Goal: Leave review/rating

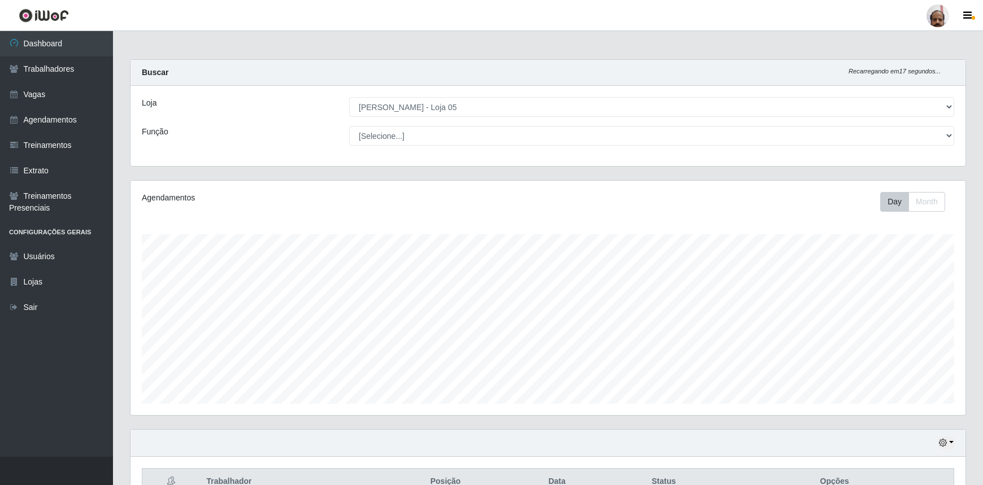
select select "252"
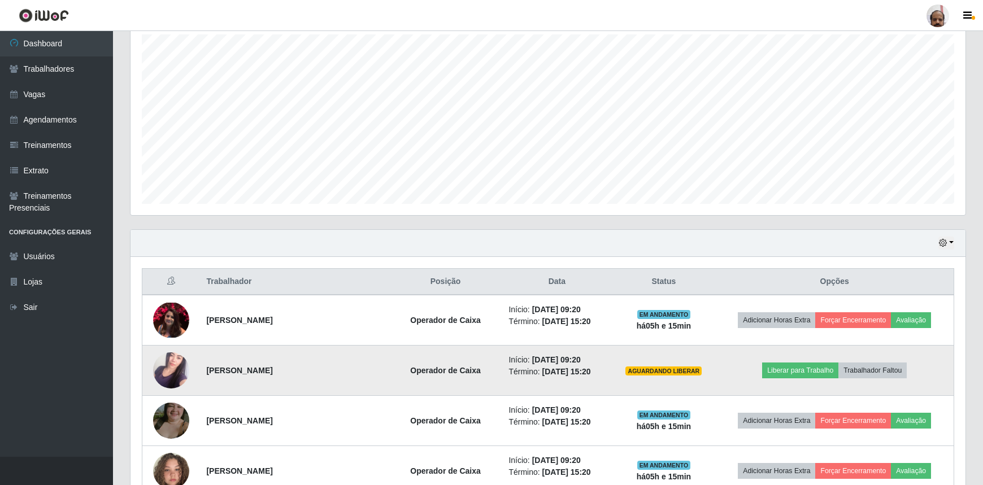
scroll to position [217, 0]
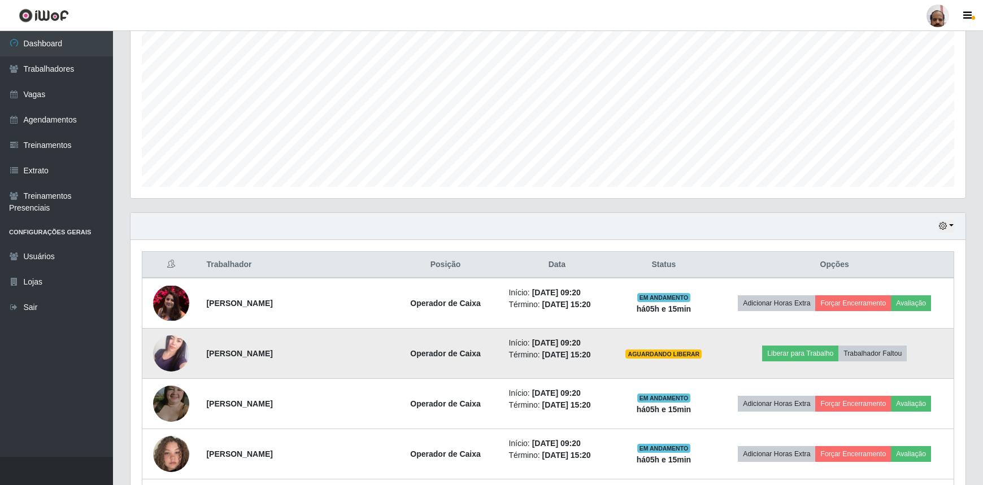
click at [161, 358] on img at bounding box center [171, 353] width 36 height 64
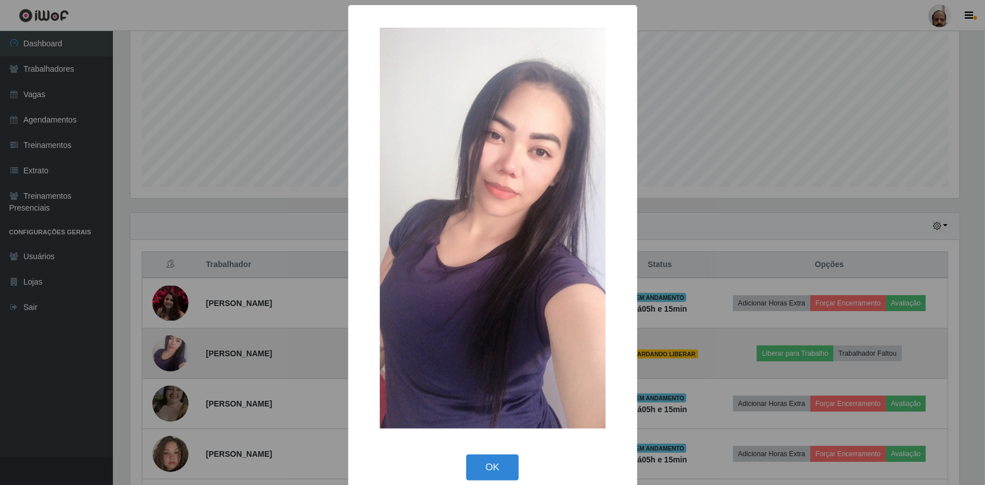
click at [161, 358] on div "× OK Cancel" at bounding box center [492, 242] width 985 height 485
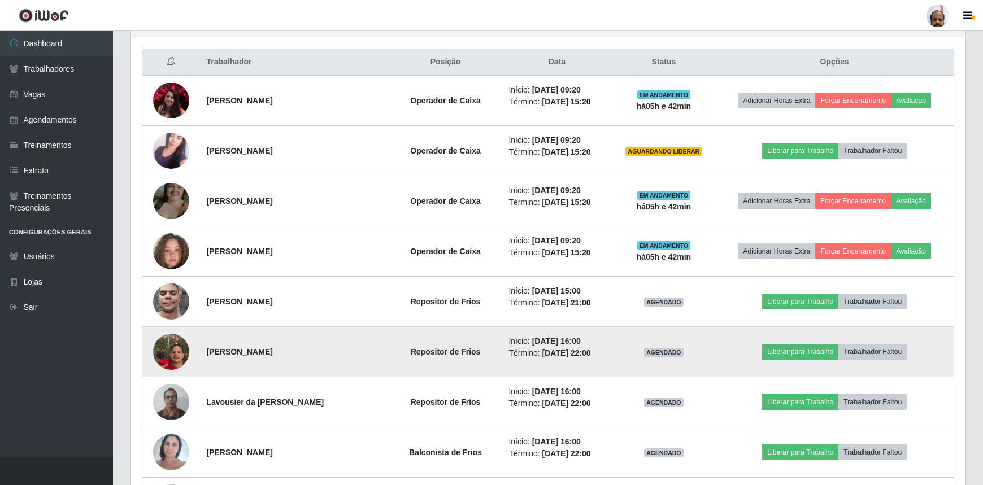
scroll to position [422, 0]
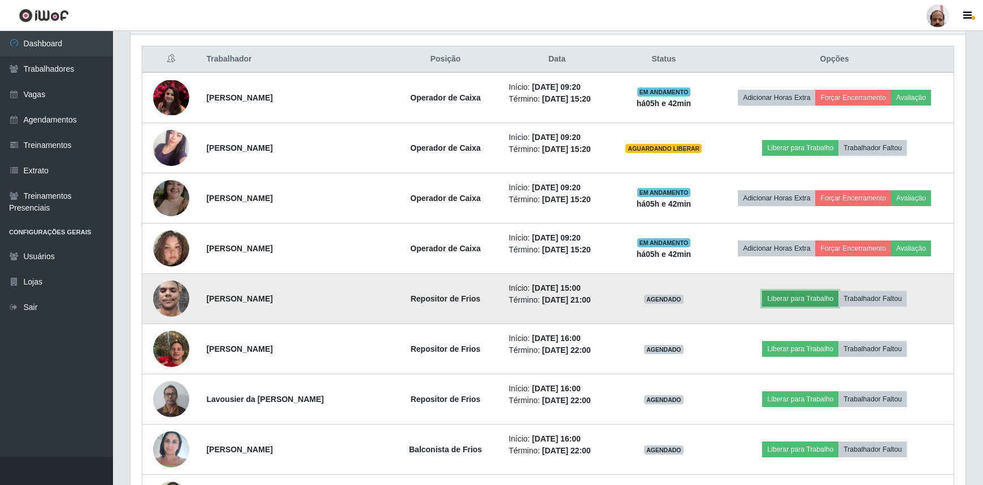
click at [792, 298] on button "Liberar para Trabalho" at bounding box center [800, 299] width 76 height 16
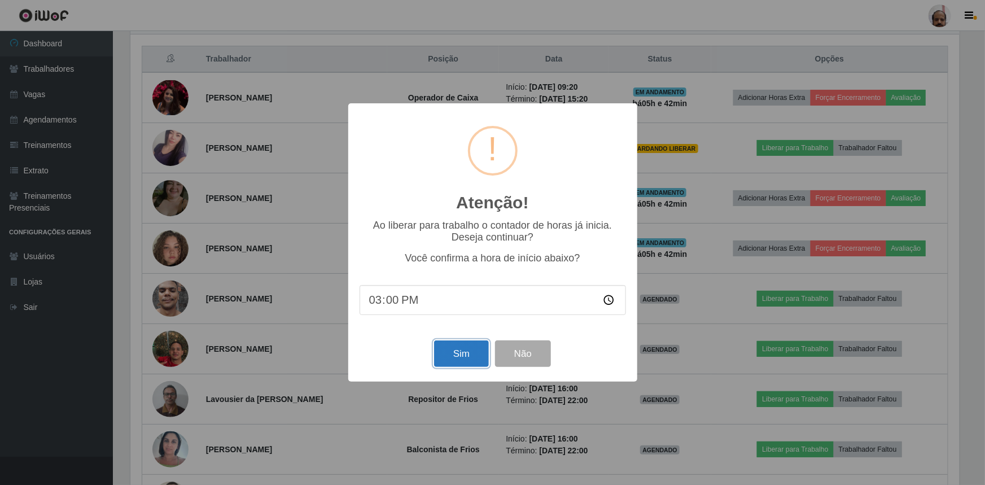
click at [466, 356] on button "Sim" at bounding box center [461, 353] width 55 height 27
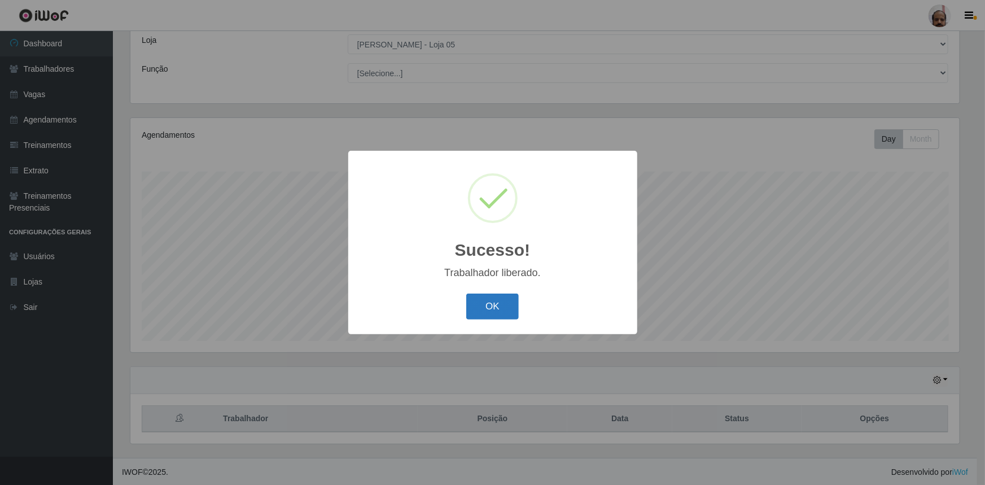
click at [501, 306] on button "OK" at bounding box center [492, 307] width 53 height 27
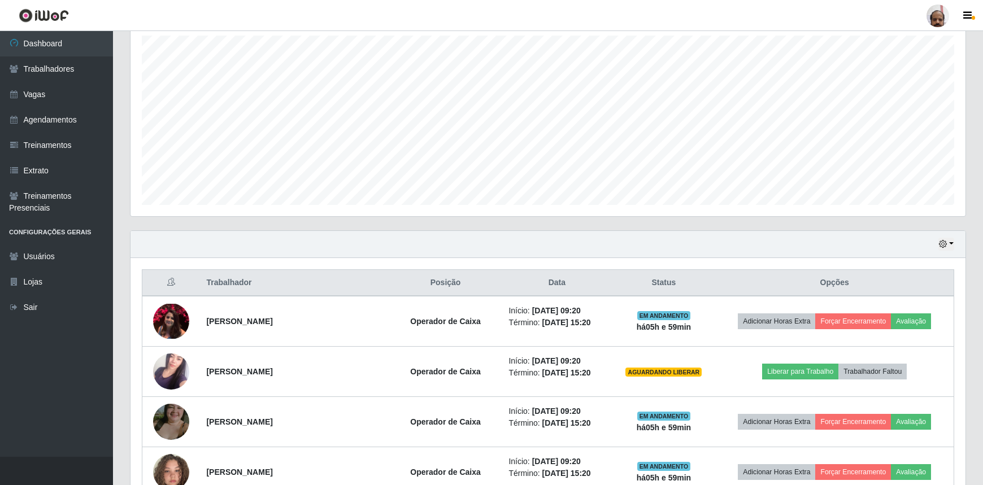
scroll to position [217, 0]
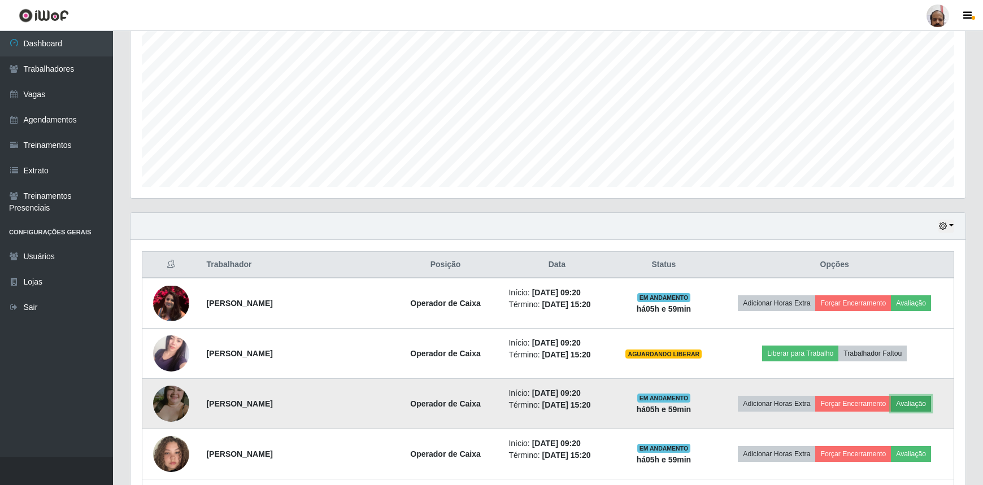
click at [905, 409] on button "Avaliação" at bounding box center [910, 404] width 40 height 16
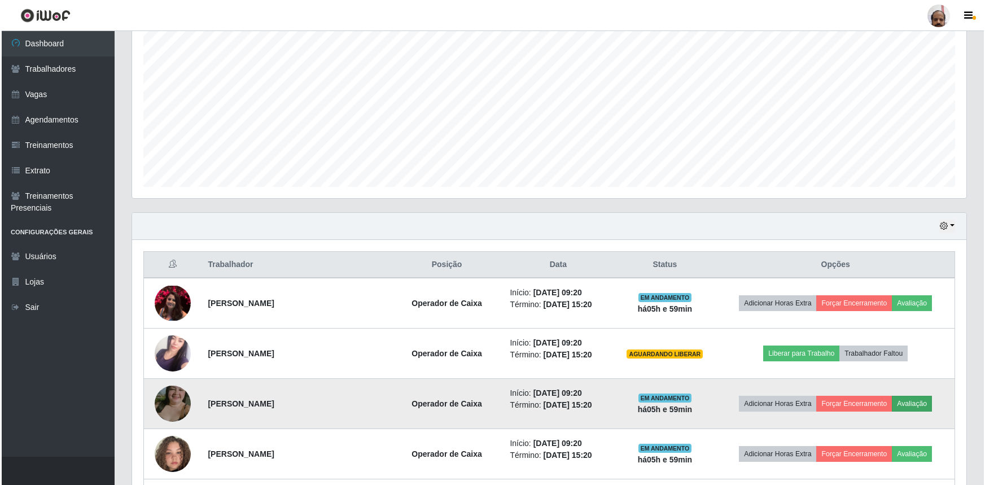
scroll to position [234, 829]
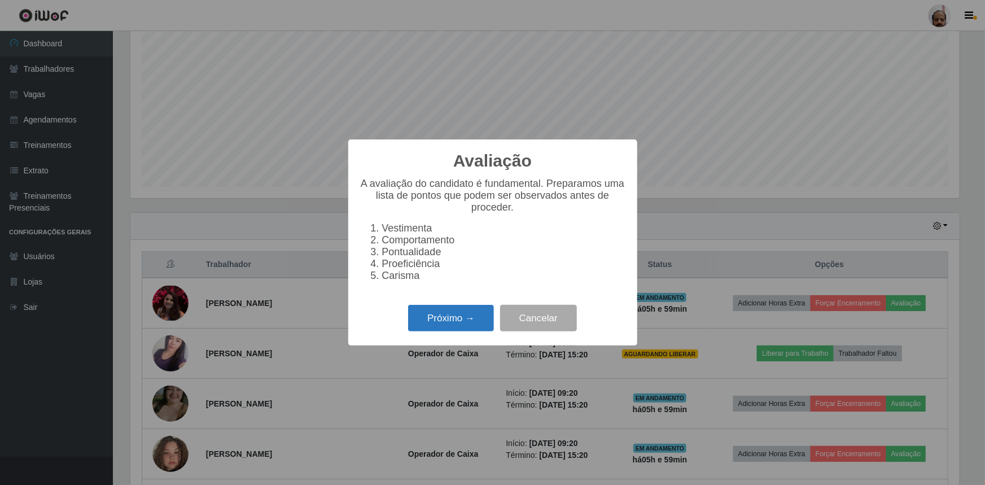
click at [440, 320] on button "Próximo →" at bounding box center [451, 318] width 86 height 27
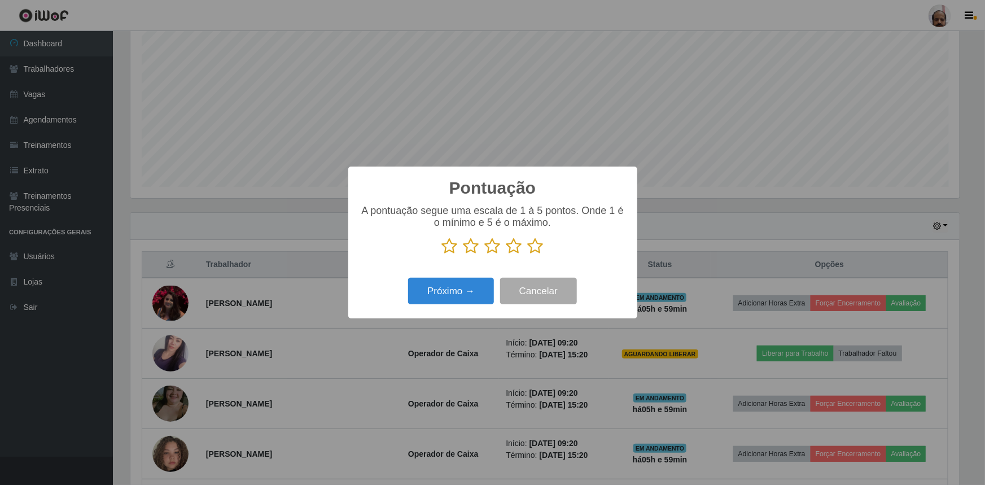
scroll to position [564433, 563838]
click at [535, 246] on icon at bounding box center [536, 246] width 16 height 17
click at [528, 255] on input "radio" at bounding box center [528, 255] width 0 height 0
click at [452, 287] on button "Próximo →" at bounding box center [451, 291] width 86 height 27
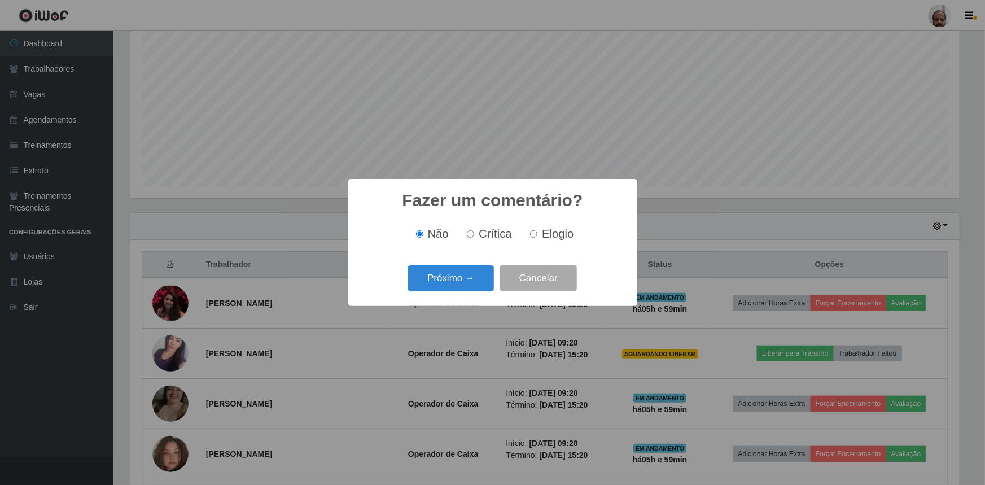
click at [452, 287] on button "Próximo →" at bounding box center [451, 278] width 86 height 27
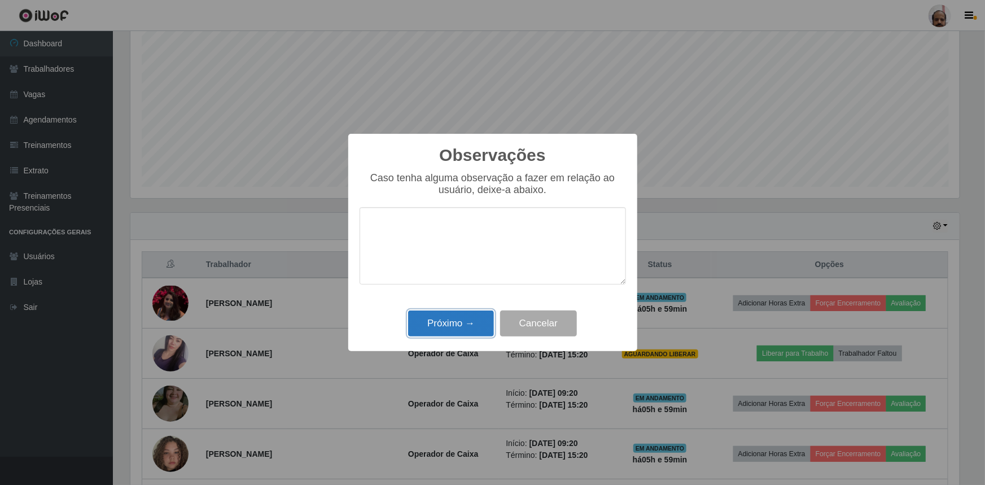
click at [450, 323] on button "Próximo →" at bounding box center [451, 324] width 86 height 27
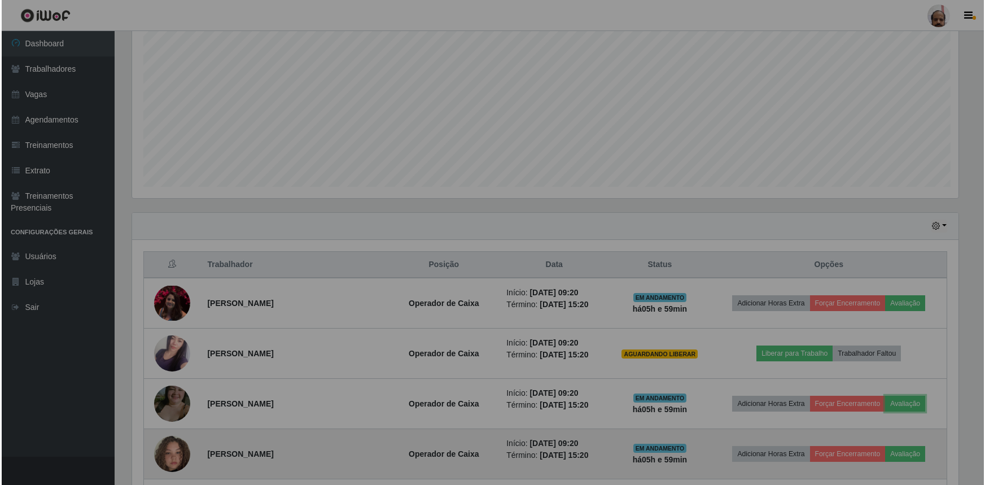
scroll to position [234, 835]
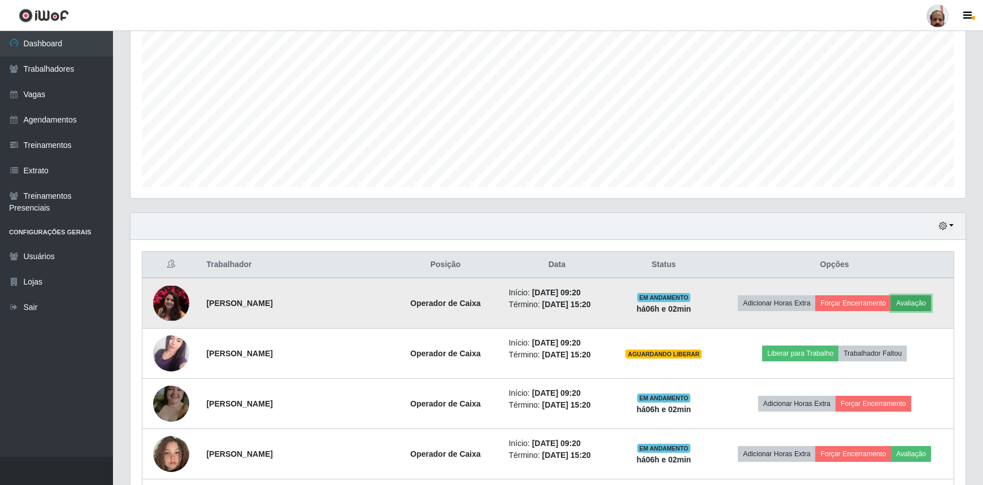
click at [906, 299] on button "Avaliação" at bounding box center [910, 303] width 40 height 16
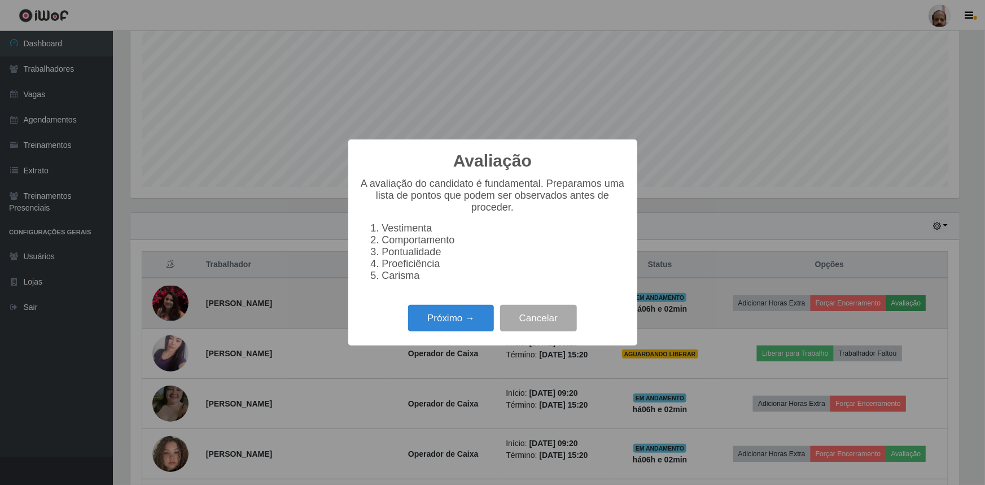
scroll to position [234, 829]
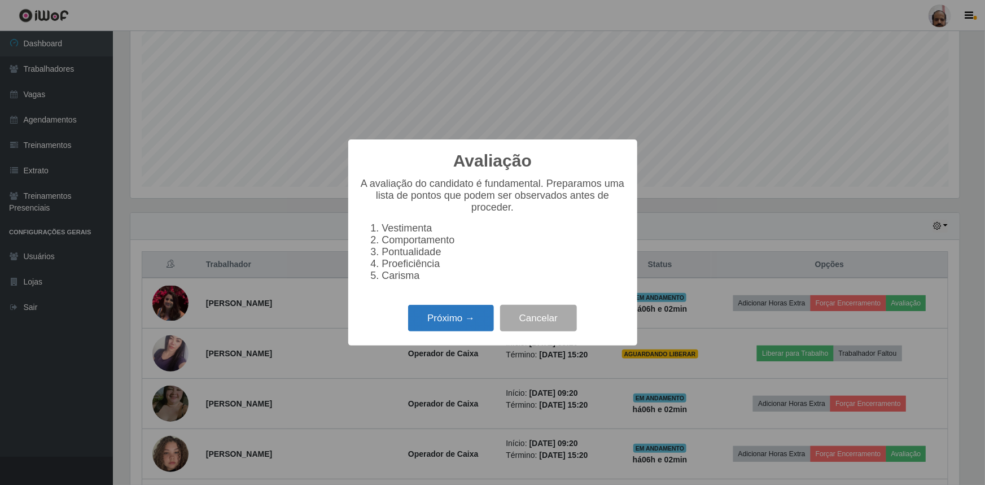
click at [427, 317] on button "Próximo →" at bounding box center [451, 318] width 86 height 27
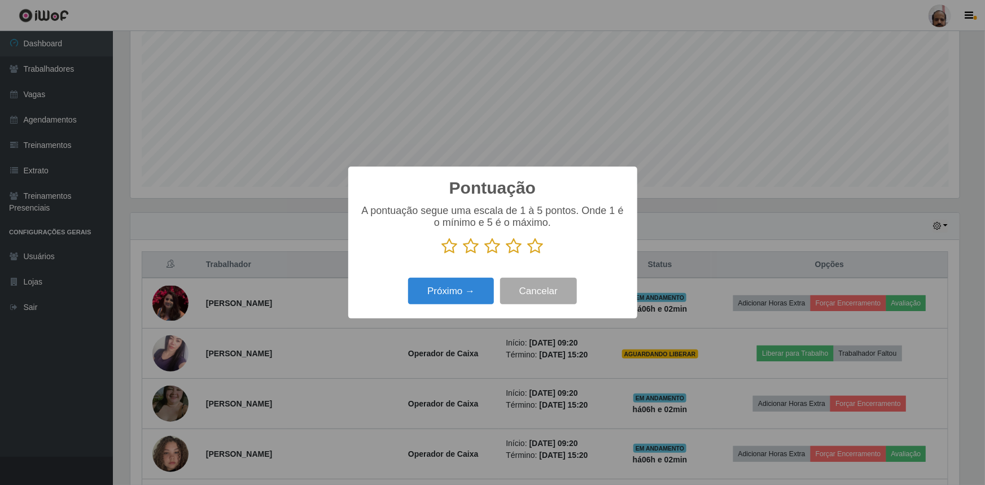
scroll to position [564433, 563838]
click at [538, 250] on icon at bounding box center [536, 246] width 16 height 17
click at [528, 255] on input "radio" at bounding box center [528, 255] width 0 height 0
click at [417, 287] on button "Próximo →" at bounding box center [451, 291] width 86 height 27
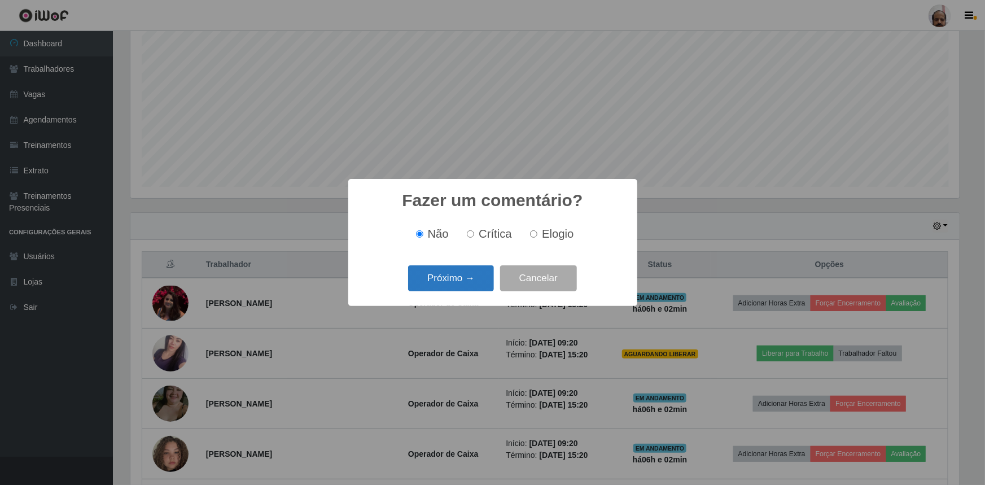
click at [463, 280] on button "Próximo →" at bounding box center [451, 278] width 86 height 27
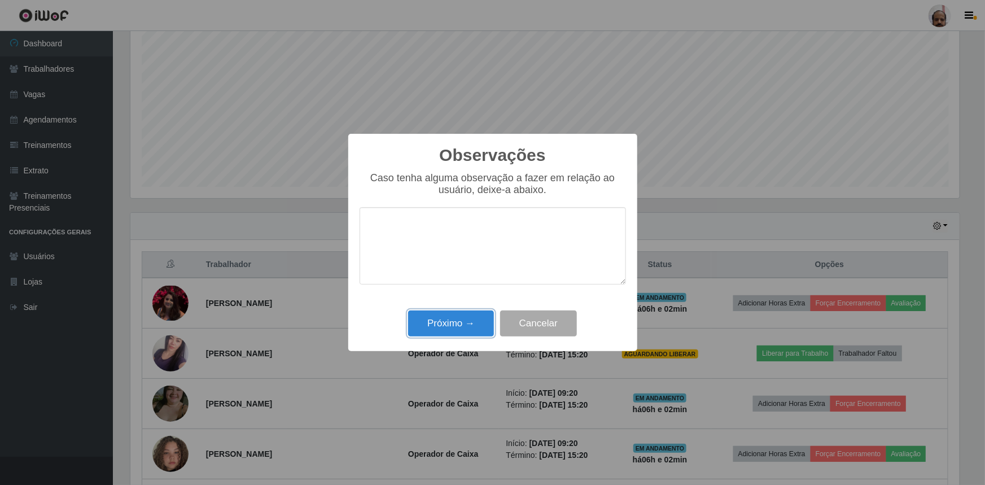
click at [468, 324] on button "Próximo →" at bounding box center [451, 324] width 86 height 27
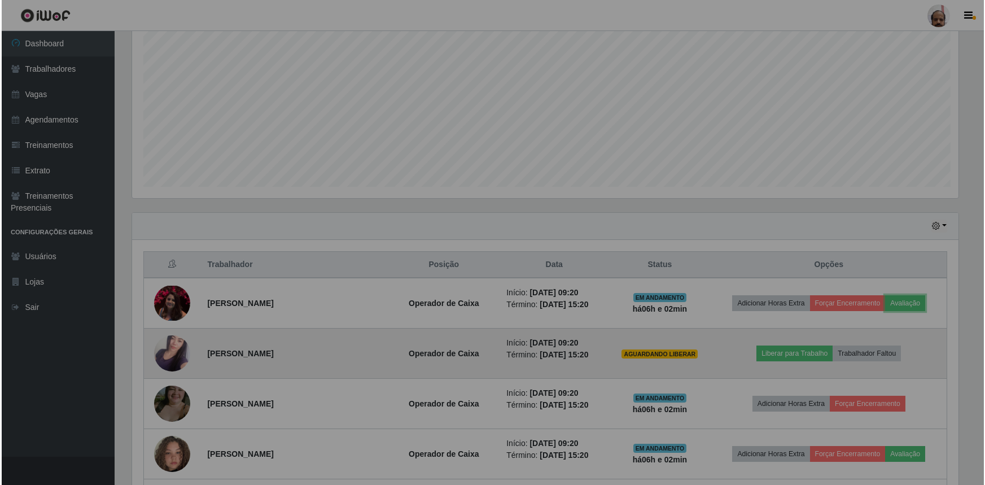
scroll to position [234, 835]
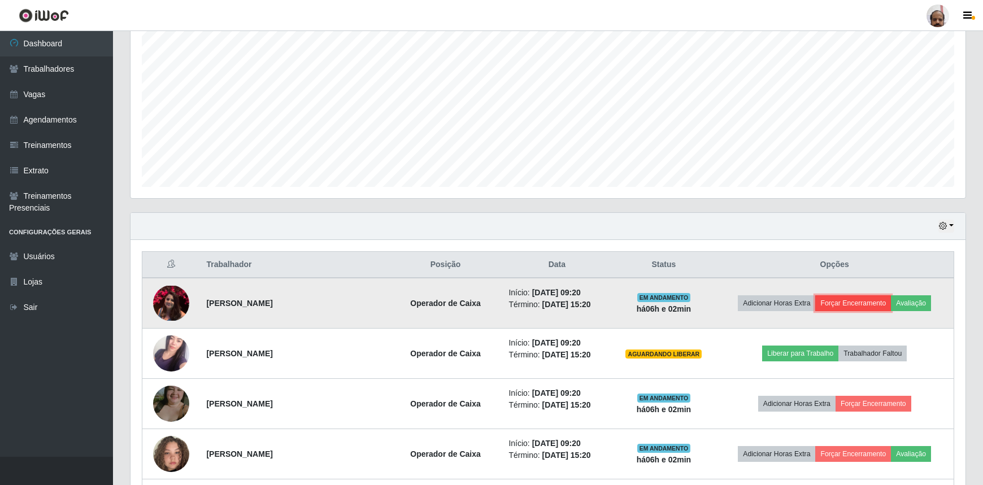
click at [850, 304] on button "Forçar Encerramento" at bounding box center [853, 303] width 76 height 16
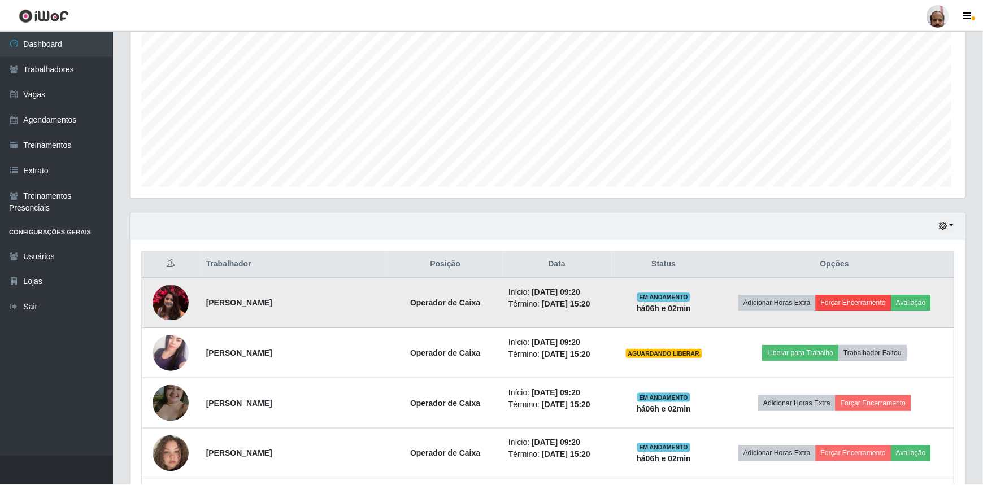
scroll to position [234, 829]
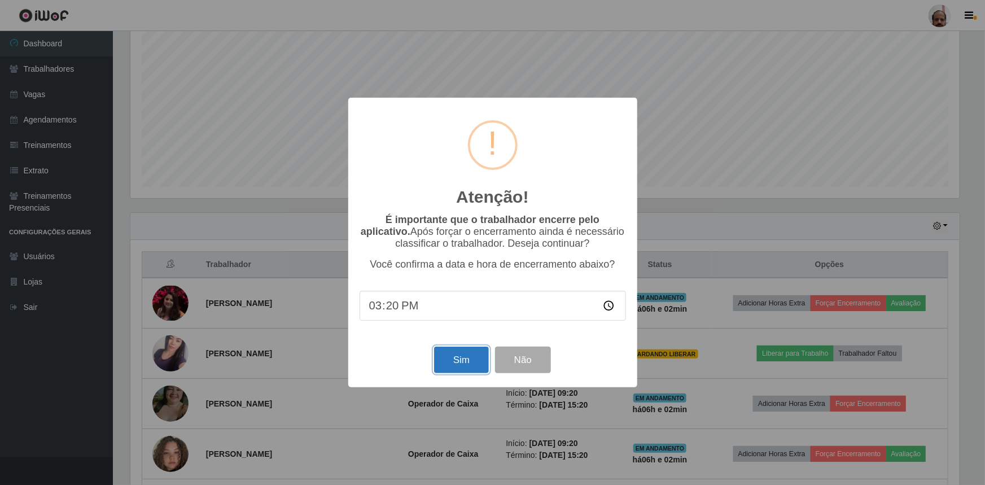
click at [460, 364] on button "Sim" at bounding box center [461, 360] width 55 height 27
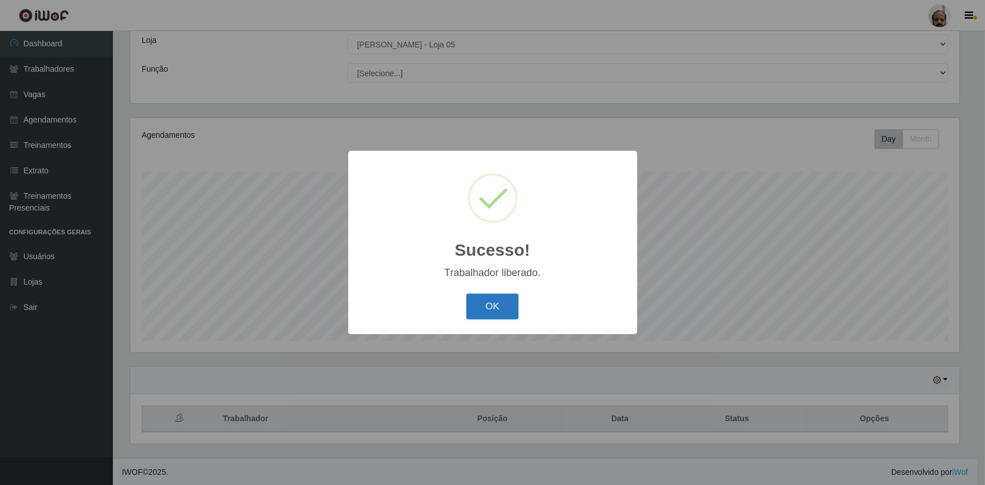
click at [489, 305] on button "OK" at bounding box center [492, 307] width 53 height 27
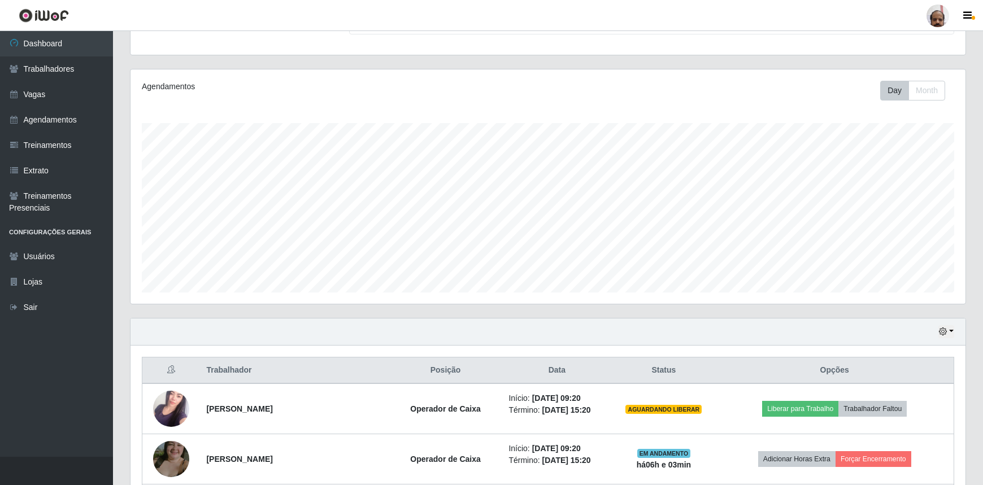
scroll to position [268, 0]
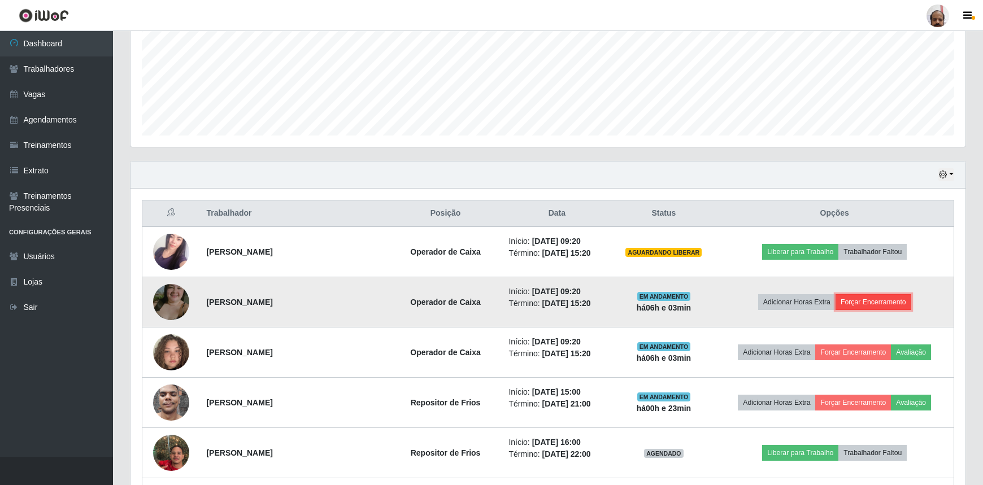
click at [881, 299] on button "Forçar Encerramento" at bounding box center [873, 302] width 76 height 16
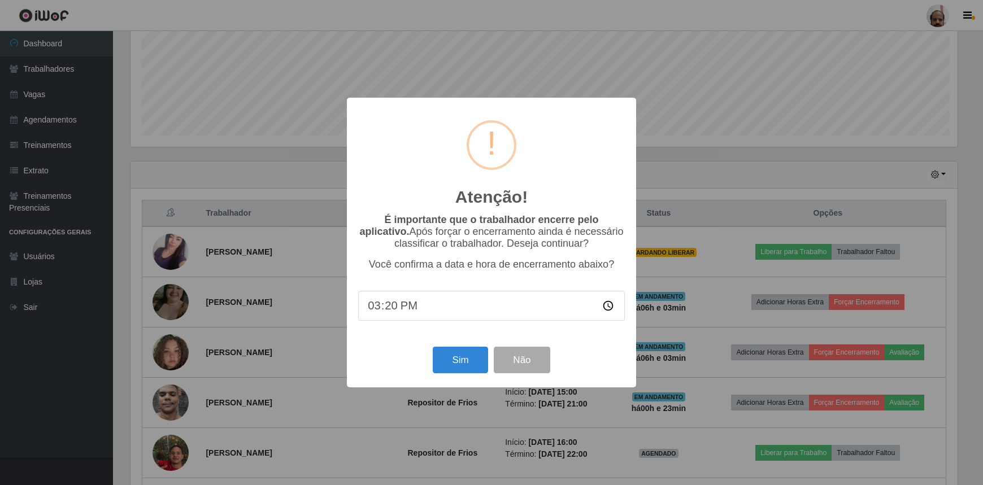
scroll to position [234, 829]
click at [455, 356] on button "Sim" at bounding box center [461, 360] width 55 height 27
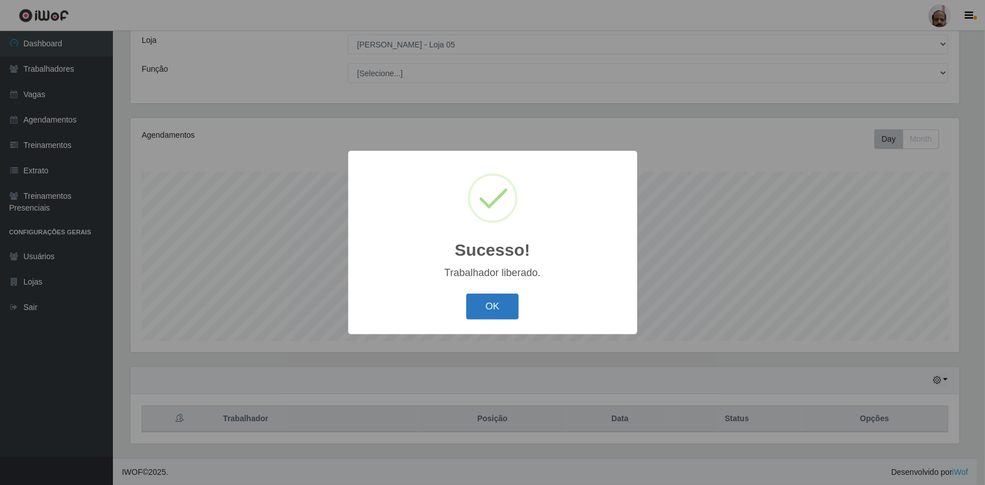
click at [488, 306] on button "OK" at bounding box center [492, 307] width 53 height 27
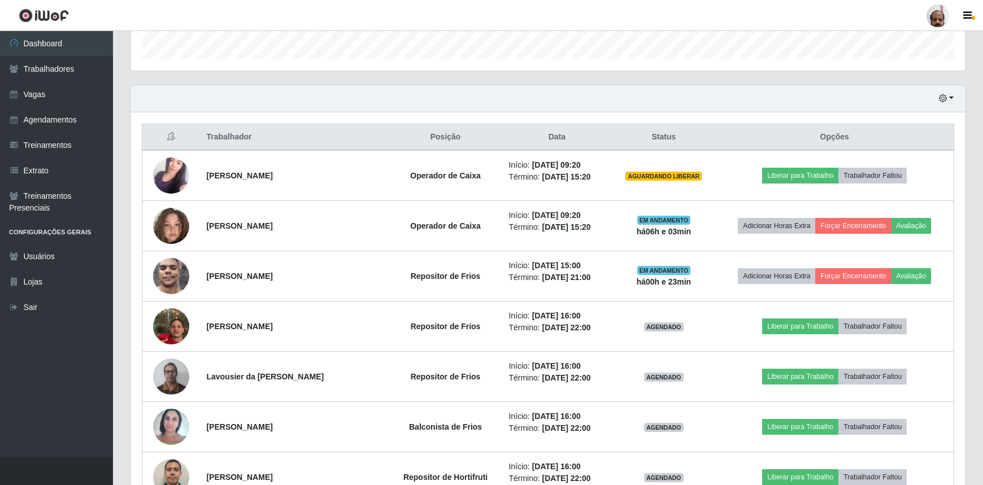
scroll to position [371, 0]
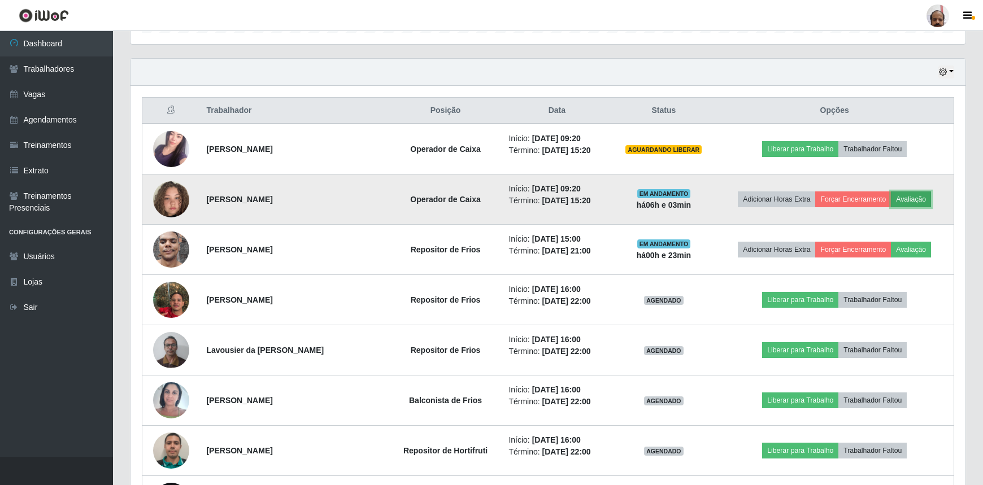
click at [915, 194] on button "Avaliação" at bounding box center [910, 199] width 40 height 16
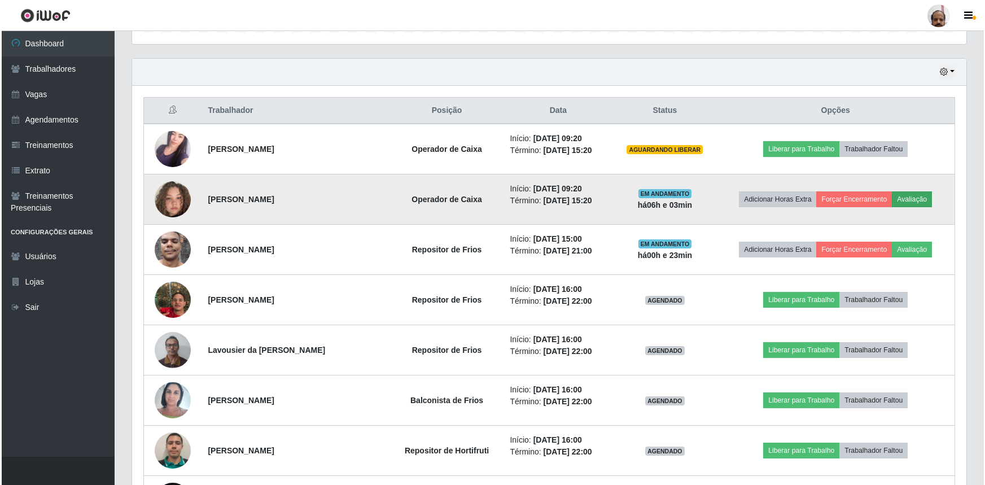
scroll to position [234, 829]
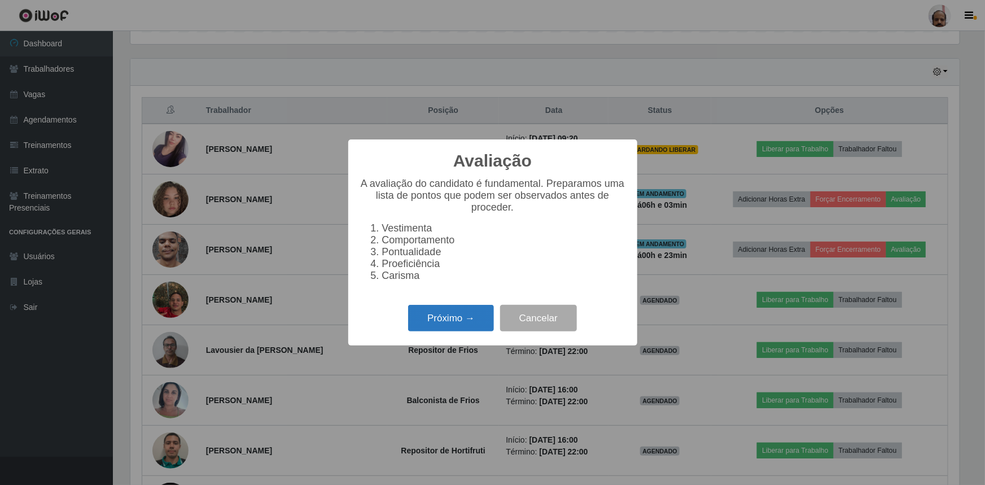
click at [457, 316] on button "Próximo →" at bounding box center [451, 318] width 86 height 27
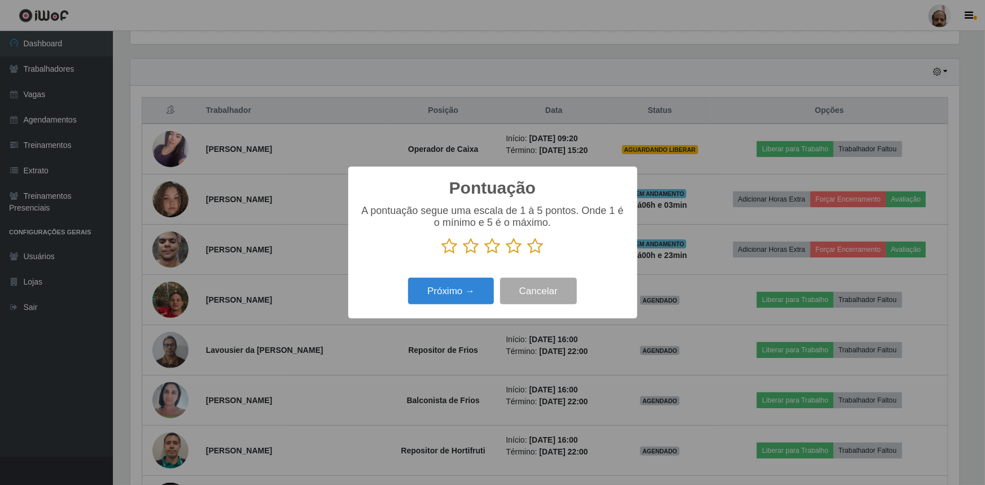
scroll to position [564433, 563838]
click at [536, 245] on icon at bounding box center [536, 246] width 16 height 17
click at [528, 255] on input "radio" at bounding box center [528, 255] width 0 height 0
click at [469, 281] on button "Próximo →" at bounding box center [451, 291] width 86 height 27
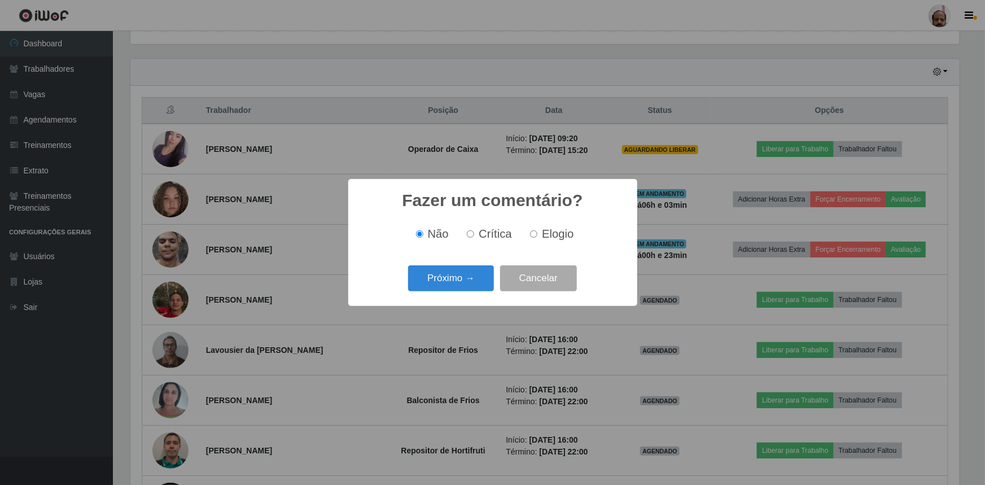
click at [469, 281] on button "Próximo →" at bounding box center [451, 278] width 86 height 27
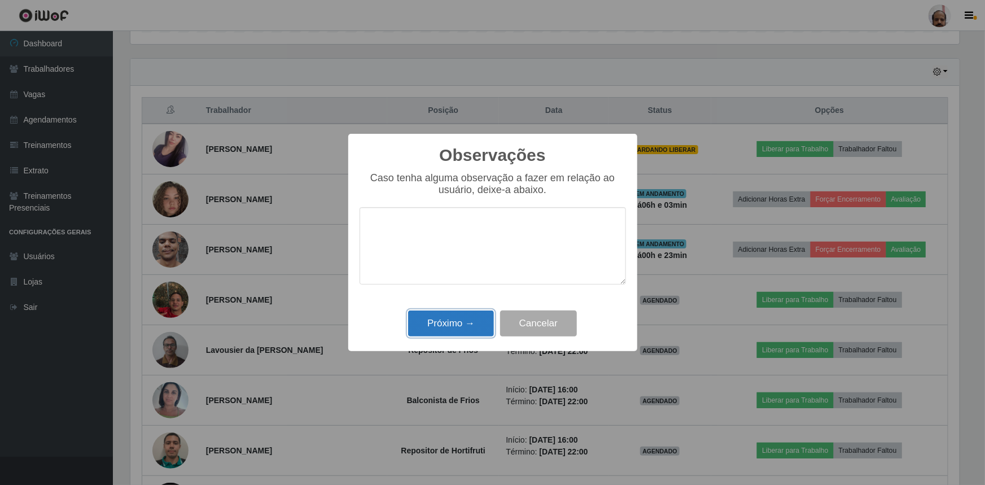
click at [469, 321] on button "Próximo →" at bounding box center [451, 324] width 86 height 27
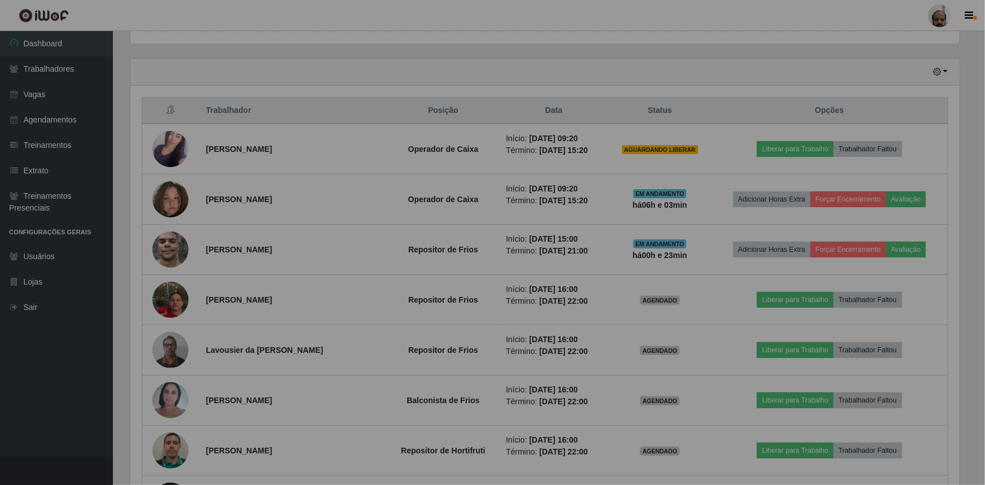
scroll to position [234, 835]
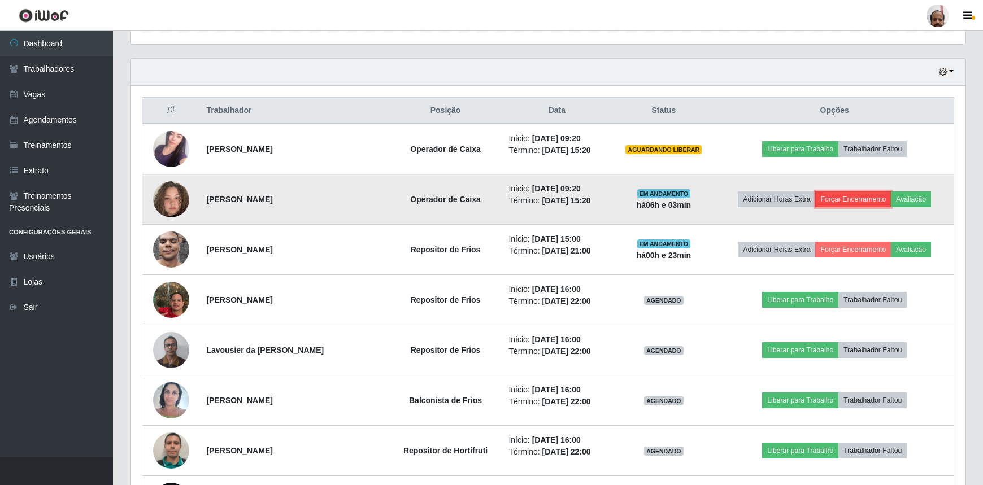
click at [857, 199] on button "Forçar Encerramento" at bounding box center [853, 199] width 76 height 16
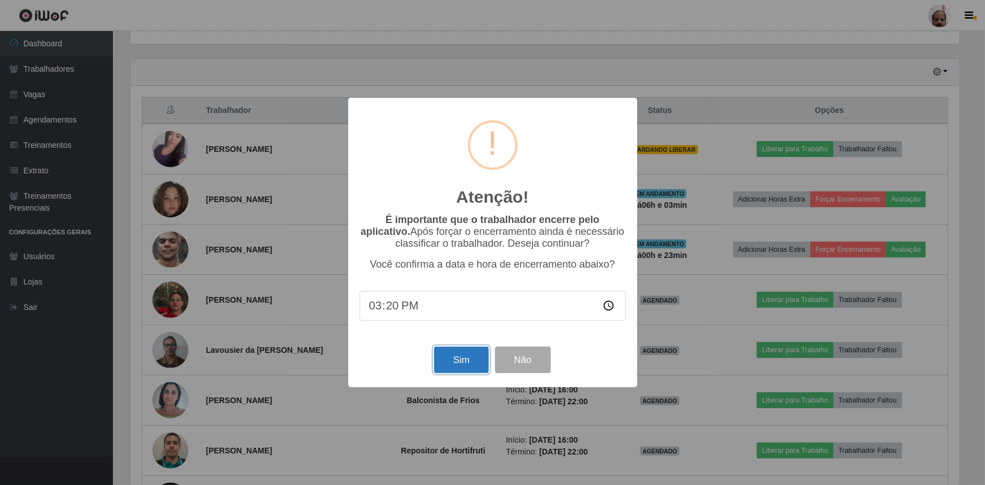
click at [470, 355] on button "Sim" at bounding box center [461, 360] width 55 height 27
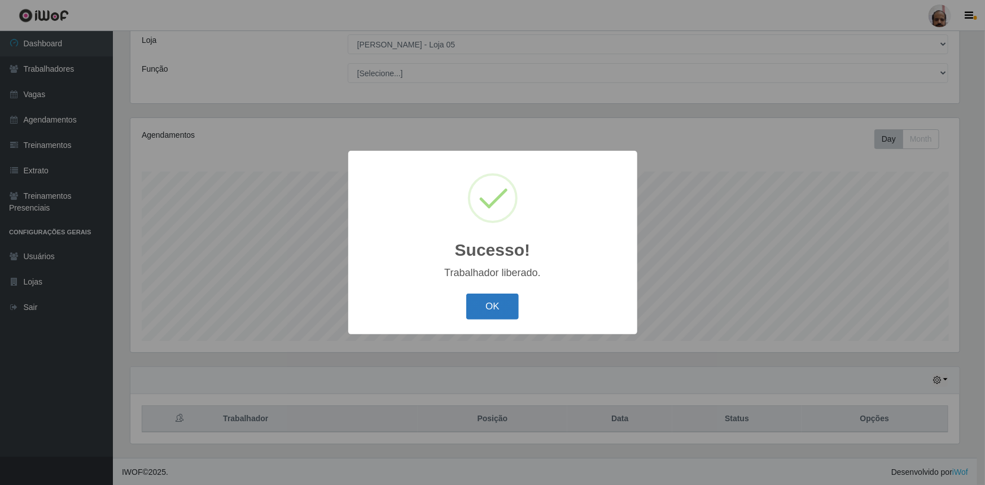
click at [491, 304] on button "OK" at bounding box center [492, 307] width 53 height 27
